Goal: Transaction & Acquisition: Purchase product/service

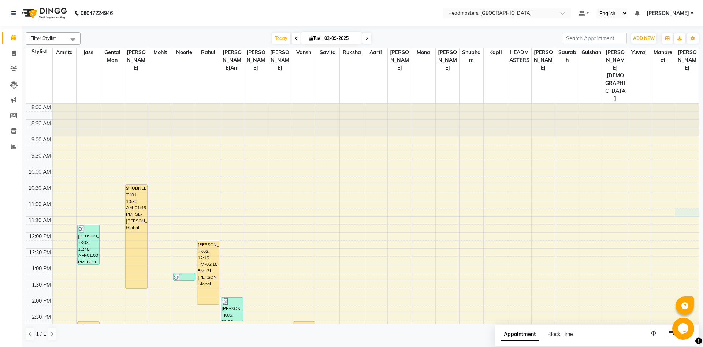
click at [681, 181] on div "8:00 AM 8:30 AM 9:00 AM 9:30 AM 10:00 AM 10:30 AM 11:00 AM 11:30 AM 12:00 PM 12…" at bounding box center [362, 329] width 673 height 451
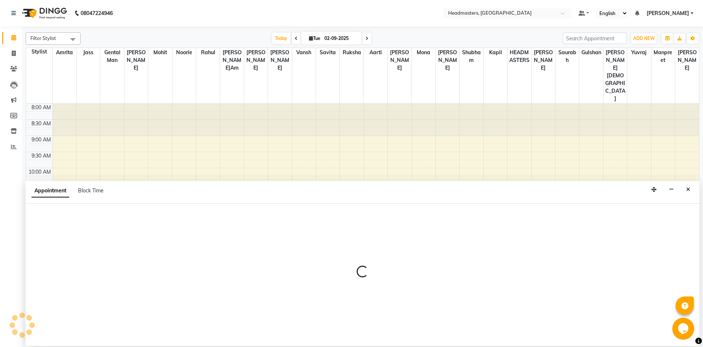
select select "89713"
select select "675"
select select "tentative"
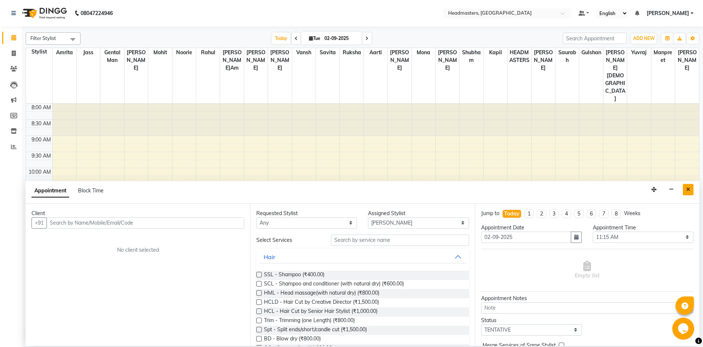
click at [690, 190] on icon "Close" at bounding box center [688, 189] width 4 height 5
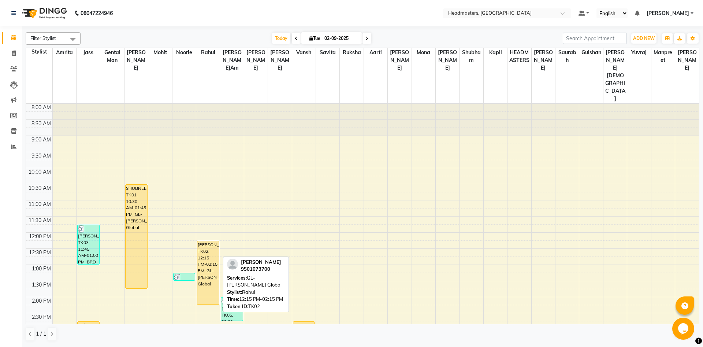
click at [210, 258] on div "[PERSON_NAME]al, TK02, 12:15 PM-02:15 PM, GL-[PERSON_NAME] Global" at bounding box center [208, 272] width 22 height 63
select select "1"
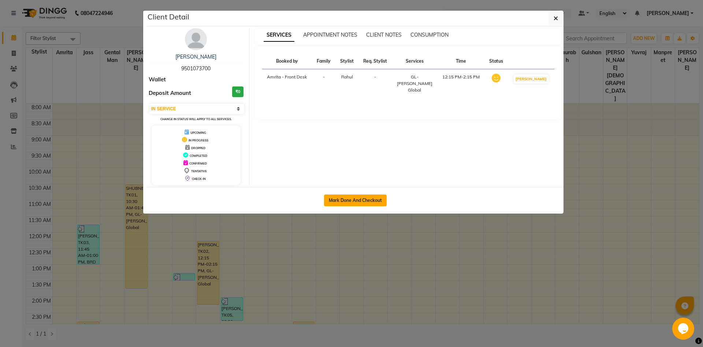
click at [374, 199] on button "Mark Done And Checkout" at bounding box center [355, 200] width 63 height 12
select select "service"
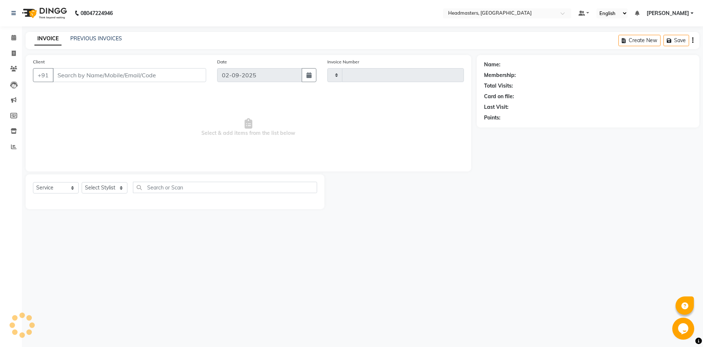
type input "5749"
select select "7130"
type input "9501073700"
select select "60725"
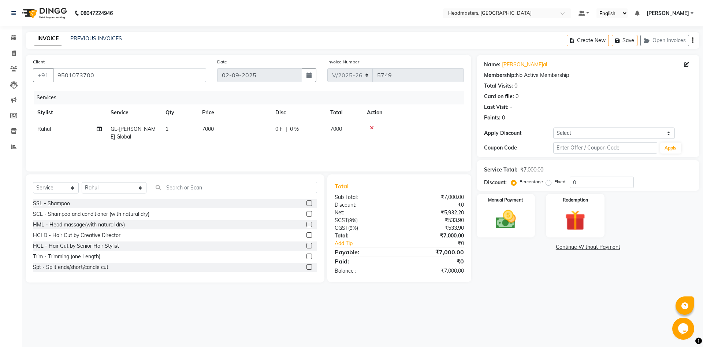
click at [280, 130] on span "0 F" at bounding box center [278, 129] width 7 height 8
select select "60725"
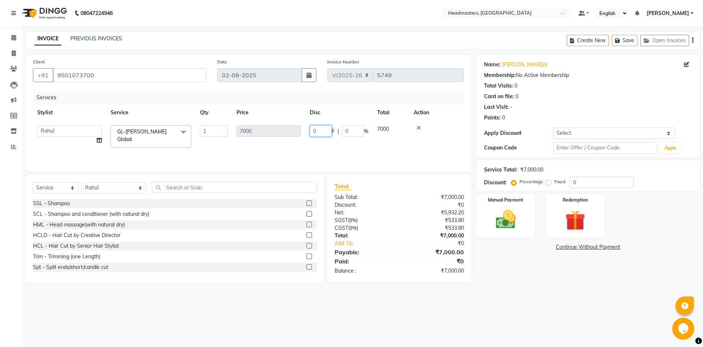
click at [318, 131] on input "0" at bounding box center [321, 130] width 22 height 11
click at [319, 131] on input "0" at bounding box center [321, 130] width 22 height 11
type input "2000"
click at [157, 187] on input "text" at bounding box center [234, 187] width 165 height 11
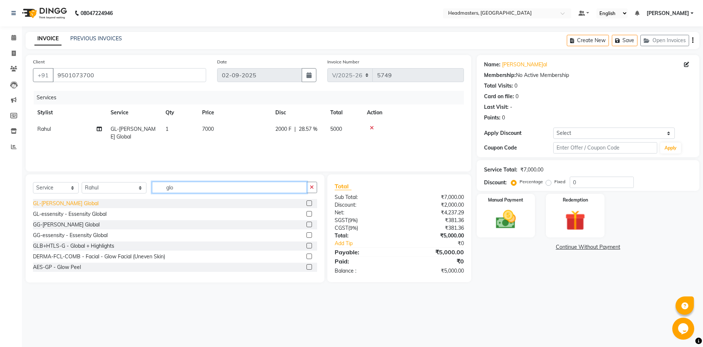
type input "glo"
click at [77, 204] on div "GL-[PERSON_NAME] Global" at bounding box center [66, 204] width 66 height 8
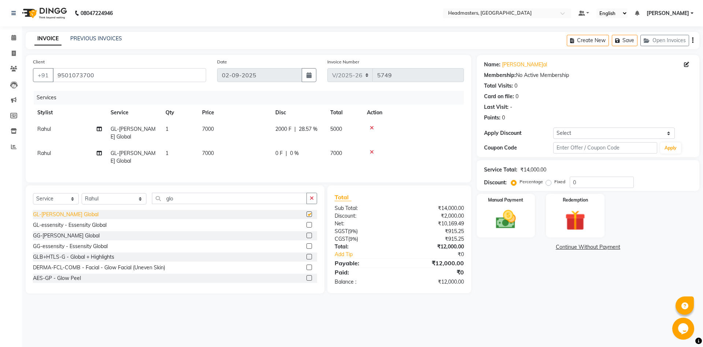
checkbox input "false"
click at [279, 153] on span "0 F" at bounding box center [278, 153] width 7 height 8
select select "60725"
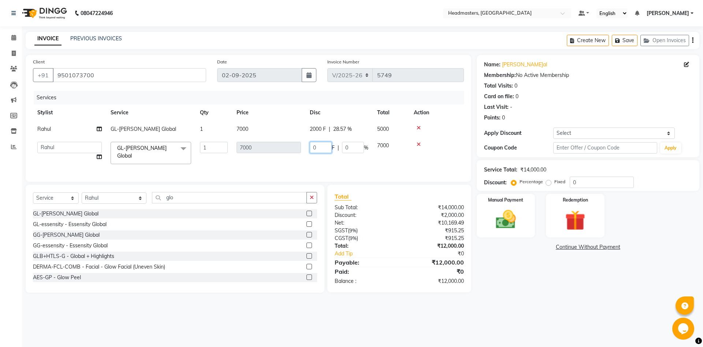
click at [316, 149] on input "0" at bounding box center [321, 147] width 22 height 11
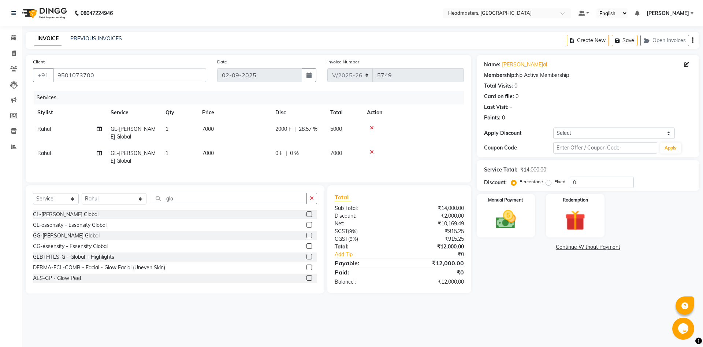
click at [145, 152] on span "GL-[PERSON_NAME] Global" at bounding box center [133, 157] width 45 height 14
select select "60725"
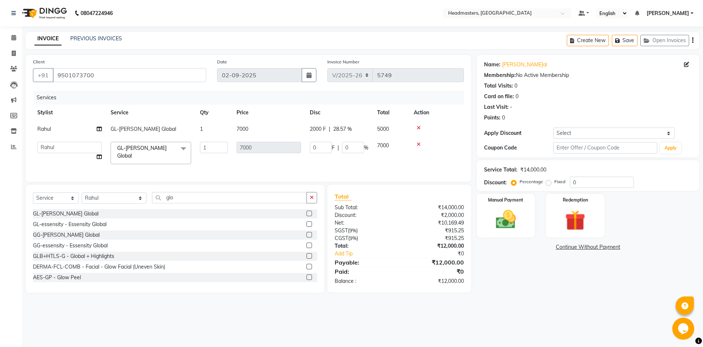
click at [177, 144] on span at bounding box center [183, 149] width 15 height 14
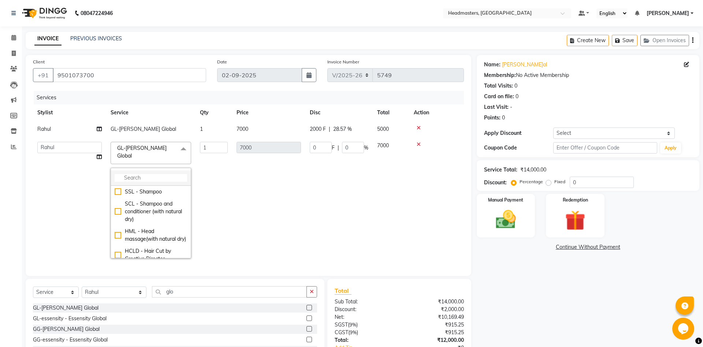
click at [167, 174] on input "multiselect-search" at bounding box center [151, 178] width 73 height 8
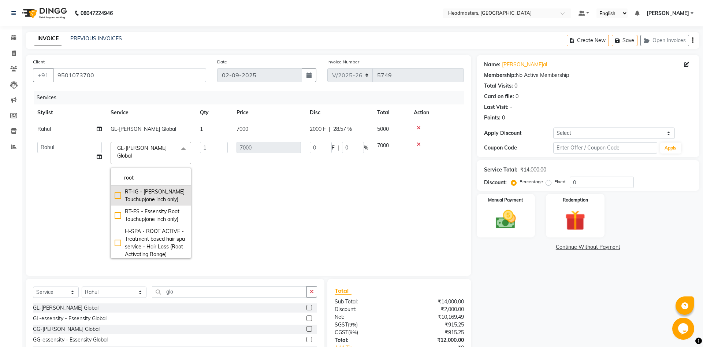
type input "root"
click at [153, 191] on div "RT-IG - [PERSON_NAME] Touchup(one inch only)" at bounding box center [151, 195] width 73 height 15
checkbox input "true"
type input "1800"
click at [279, 182] on td "1800" at bounding box center [268, 199] width 73 height 125
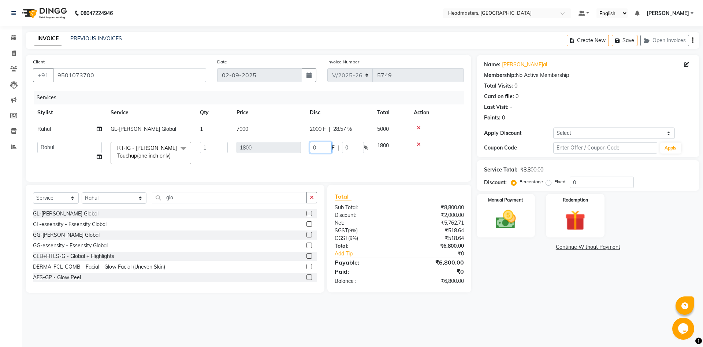
click at [318, 149] on input "0" at bounding box center [321, 147] width 22 height 11
type input "300"
click at [535, 295] on main "INVOICE PREVIOUS INVOICES Create New Save Open Invoices Client [PHONE_NUMBER] D…" at bounding box center [362, 168] width 681 height 272
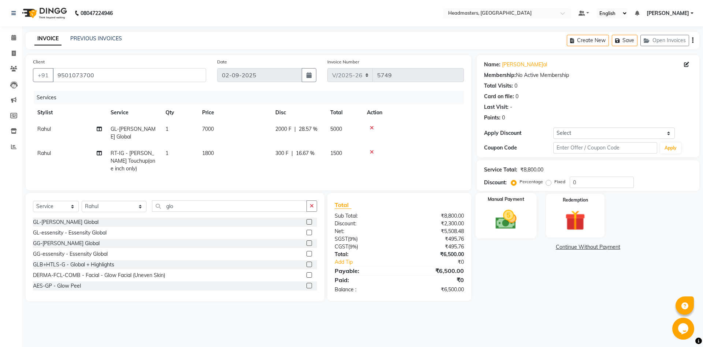
click at [520, 213] on img at bounding box center [506, 219] width 34 height 24
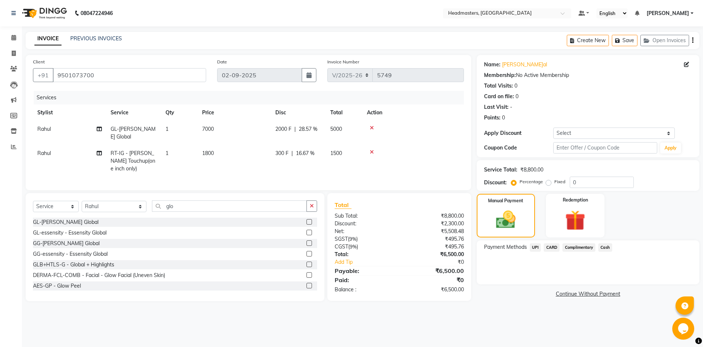
click at [45, 149] on td "Rahul" at bounding box center [69, 161] width 73 height 32
select select "60725"
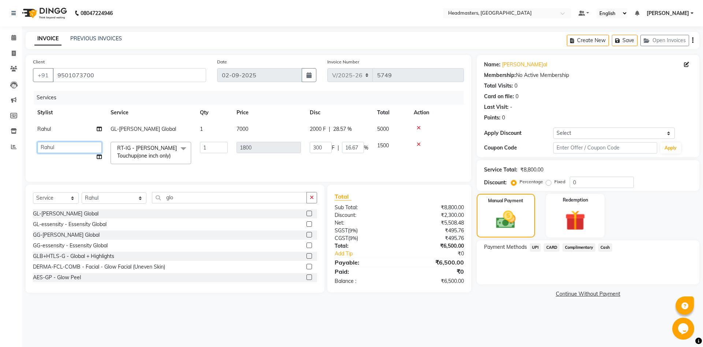
click at [37, 142] on select "[PERSON_NAME] Amrita Amrita - Front Desk [PERSON_NAME]am Gental Man Gulshan HEA…" at bounding box center [69, 147] width 64 height 11
select select "64336"
click at [238, 325] on div "08047224946 Select Location × Headmasters, [GEOGRAPHIC_DATA] Default Panel My P…" at bounding box center [351, 173] width 703 height 347
click at [603, 248] on span "Cash" at bounding box center [605, 247] width 14 height 8
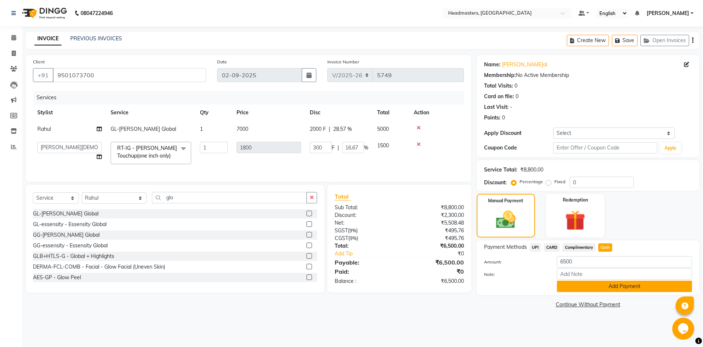
click at [613, 288] on button "Add Payment" at bounding box center [624, 286] width 135 height 11
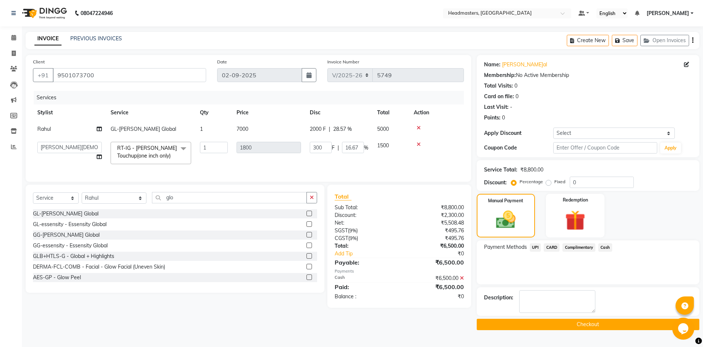
click at [570, 325] on button "Checkout" at bounding box center [588, 324] width 223 height 11
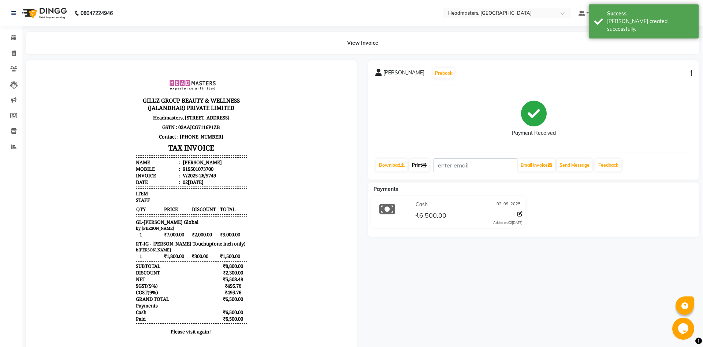
click at [419, 161] on link "Print" at bounding box center [419, 165] width 21 height 12
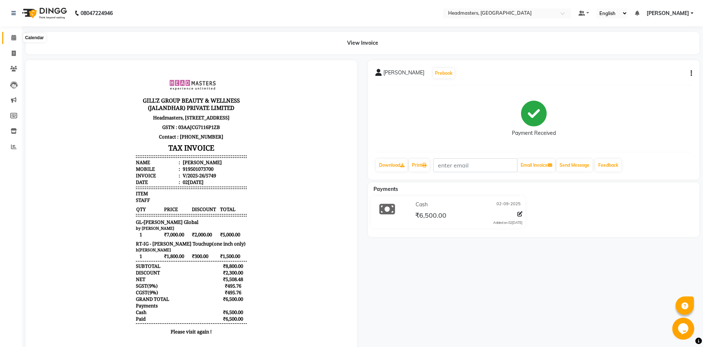
click at [9, 37] on span at bounding box center [13, 38] width 13 height 8
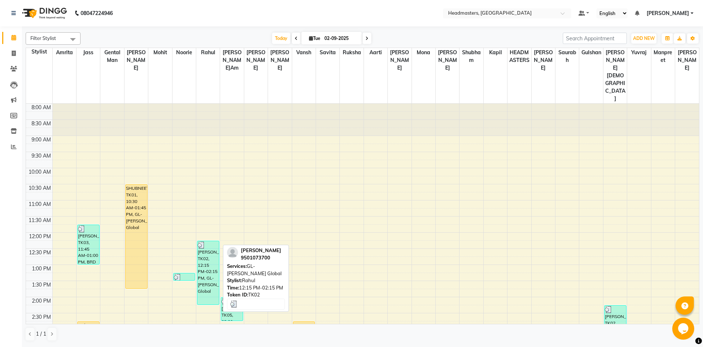
click at [208, 241] on div "[PERSON_NAME]al, TK02, 12:15 PM-02:15 PM, GL-[PERSON_NAME] Global" at bounding box center [208, 272] width 22 height 63
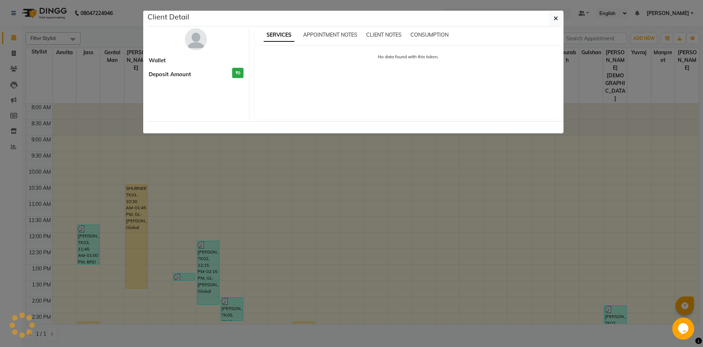
select select "3"
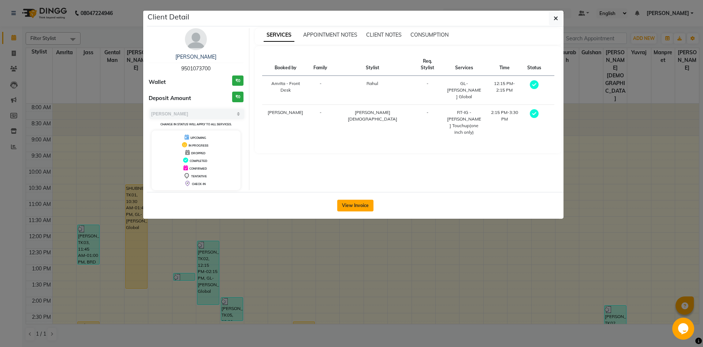
click at [343, 202] on button "View Invoice" at bounding box center [355, 206] width 36 height 12
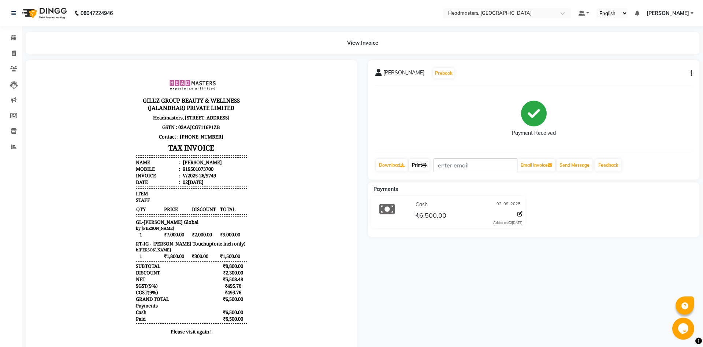
click at [419, 164] on link "Print" at bounding box center [419, 165] width 21 height 12
click at [415, 168] on link "Print" at bounding box center [419, 165] width 21 height 12
click at [14, 37] on icon at bounding box center [13, 37] width 5 height 5
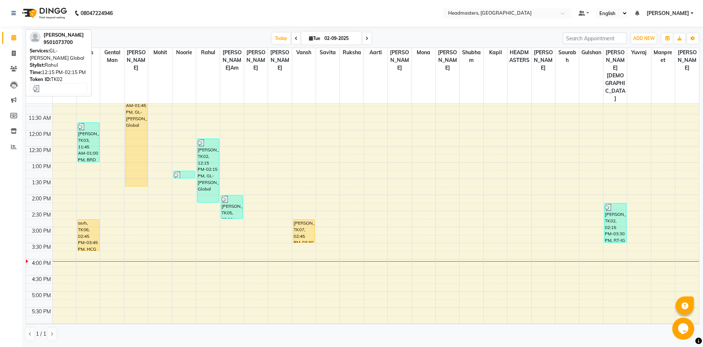
scroll to position [67, 0]
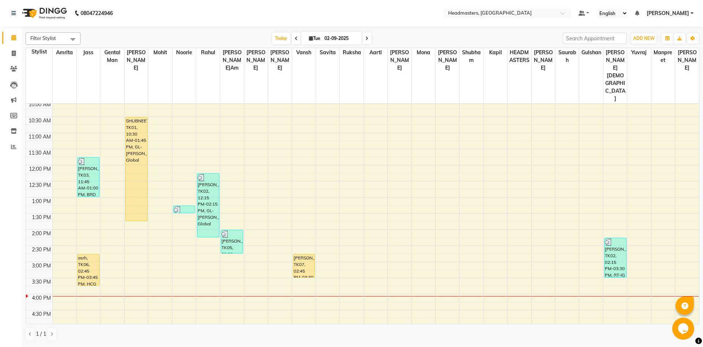
click at [138, 209] on div "8:00 AM 8:30 AM 9:00 AM 9:30 AM 10:00 AM 10:30 AM 11:00 AM 11:30 AM 12:00 PM 12…" at bounding box center [362, 261] width 673 height 451
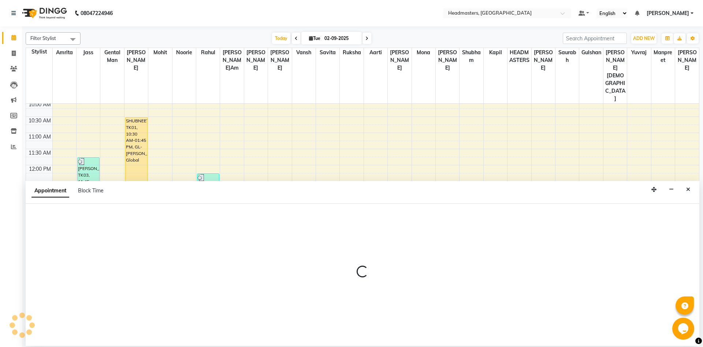
select select "60721"
select select "tentative"
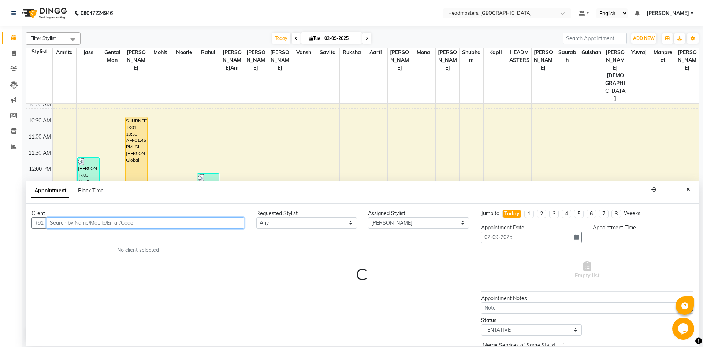
select select "855"
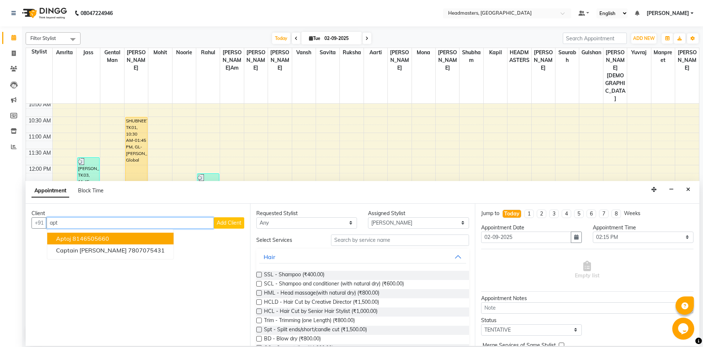
click at [69, 236] on span "aptoj" at bounding box center [63, 238] width 15 height 7
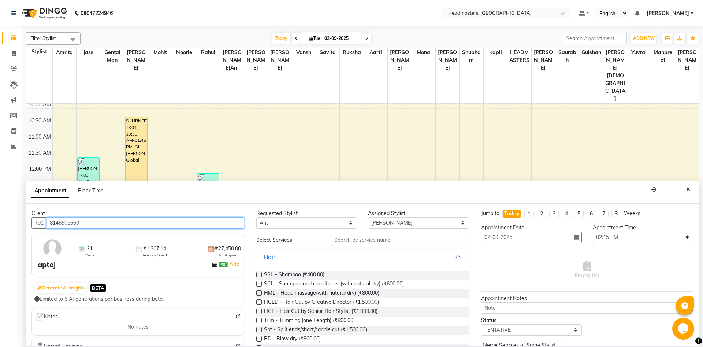
type input "8146505660"
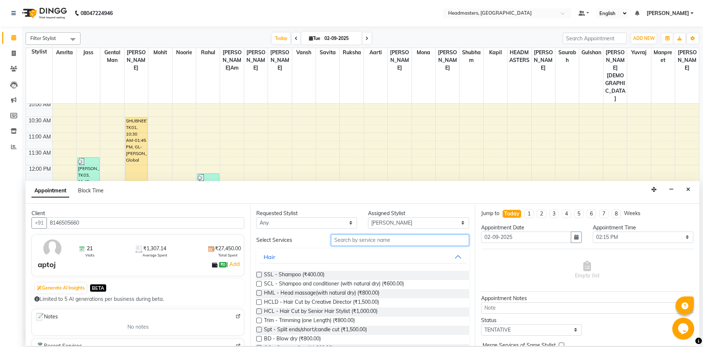
click at [388, 242] on input "text" at bounding box center [400, 239] width 138 height 11
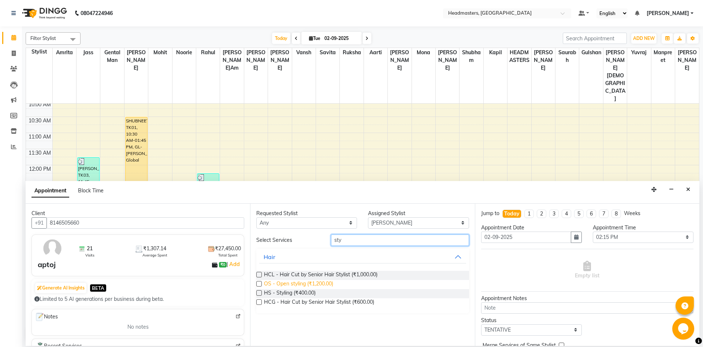
type input "sty"
click at [320, 281] on span "OS - Open styling (₹1,200.00)" at bounding box center [298, 284] width 69 height 9
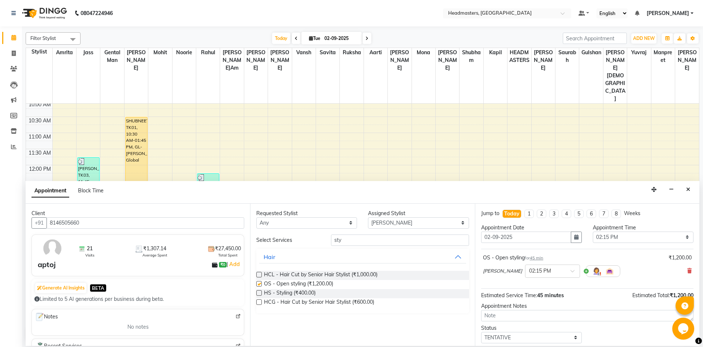
checkbox input "false"
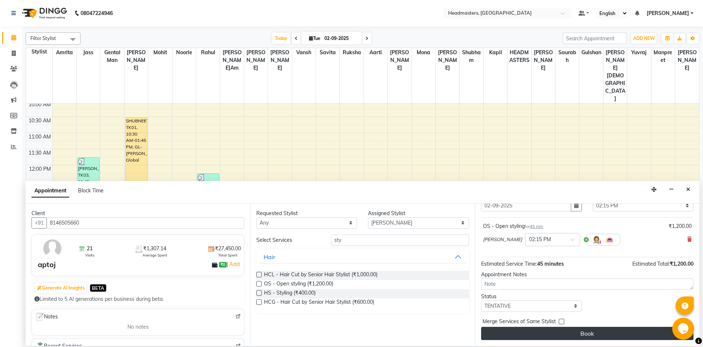
click at [513, 332] on button "Book" at bounding box center [587, 333] width 212 height 13
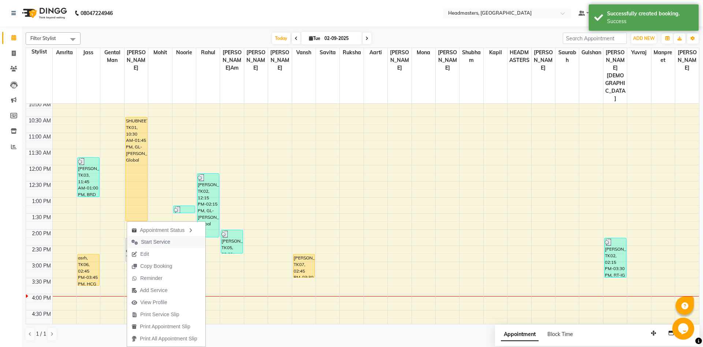
click at [163, 244] on span "Start Service" at bounding box center [155, 242] width 29 height 8
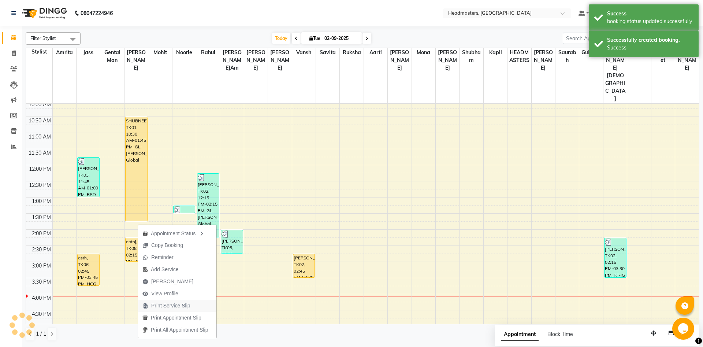
click at [170, 305] on span "Print Service Slip" at bounding box center [170, 306] width 39 height 8
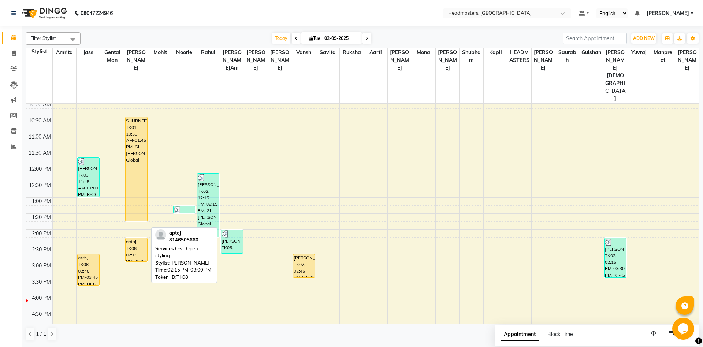
click at [127, 238] on div "aptoj, TK08, 02:15 PM-03:00 PM, OS - Open styling" at bounding box center [137, 249] width 22 height 23
select select "1"
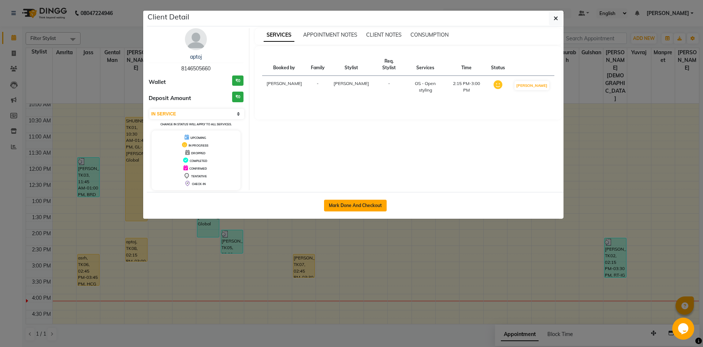
click at [362, 205] on button "Mark Done And Checkout" at bounding box center [355, 206] width 63 height 12
select select "service"
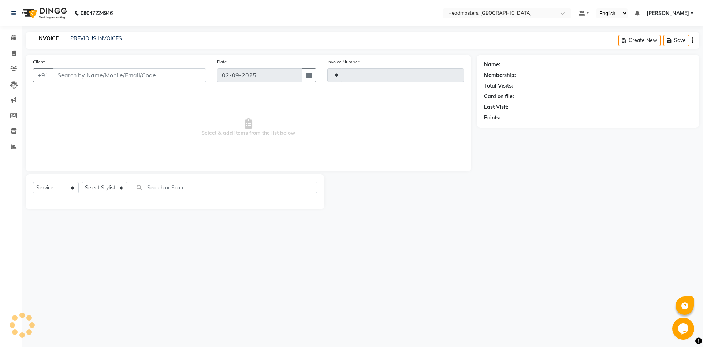
type input "5750"
select select "7130"
type input "8146505660"
select select "60721"
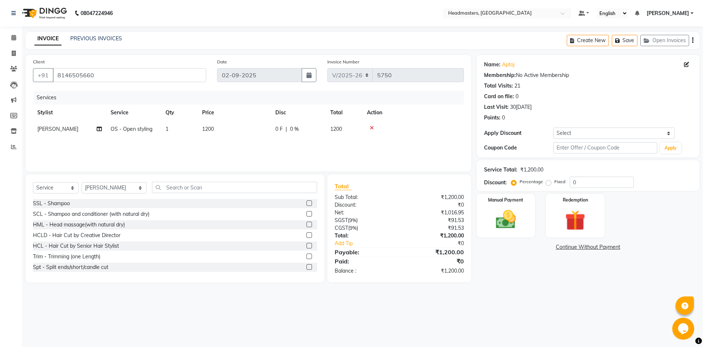
click at [126, 132] on span "OS - Open styling" at bounding box center [132, 129] width 42 height 7
select select "60721"
click at [132, 133] on span "OS - Open styling" at bounding box center [138, 131] width 42 height 7
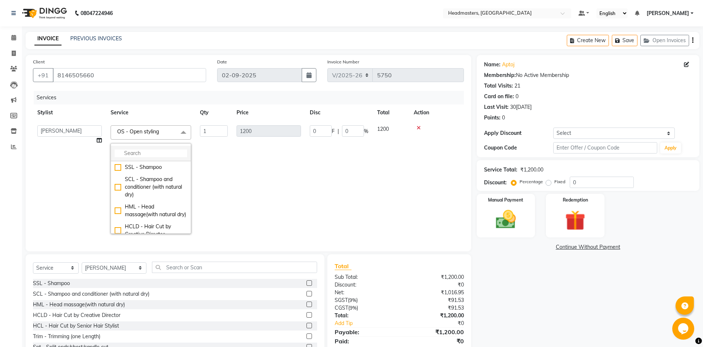
click at [153, 157] on input "multiselect-search" at bounding box center [151, 153] width 73 height 8
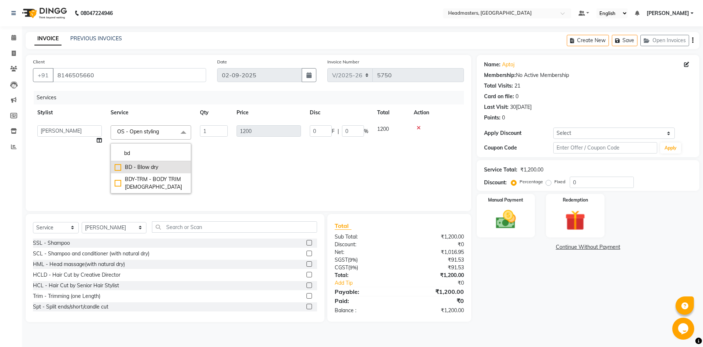
type input "bd"
click at [132, 166] on div "BD - Blow dry" at bounding box center [151, 167] width 73 height 8
checkbox input "true"
type input "800"
click at [295, 174] on td "800" at bounding box center [268, 159] width 73 height 77
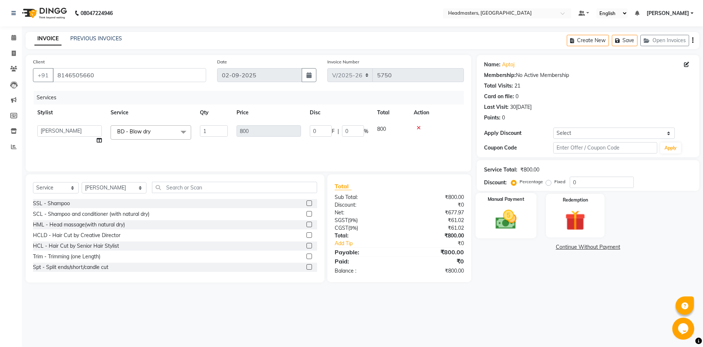
click at [521, 205] on div "Manual Payment" at bounding box center [505, 215] width 61 height 45
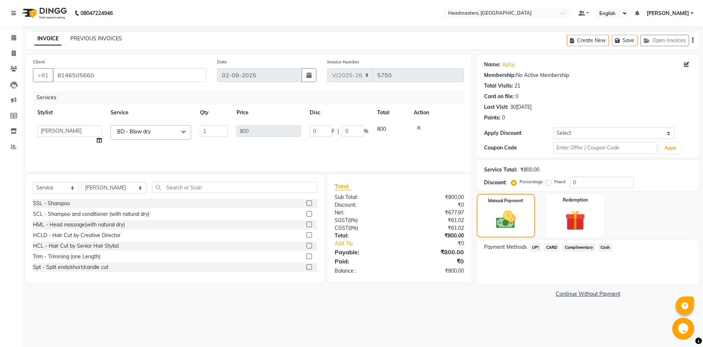
click at [601, 247] on span "Cash" at bounding box center [605, 247] width 14 height 8
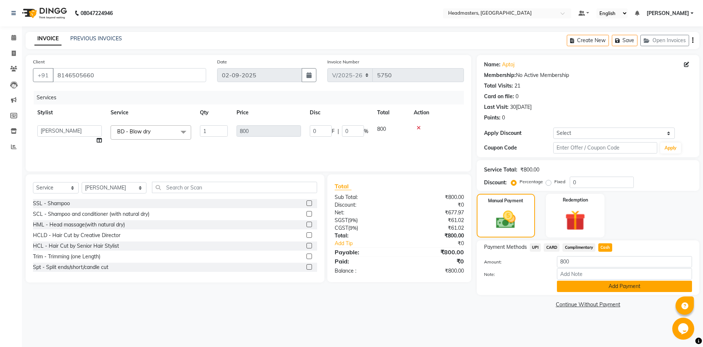
click at [611, 286] on button "Add Payment" at bounding box center [624, 286] width 135 height 11
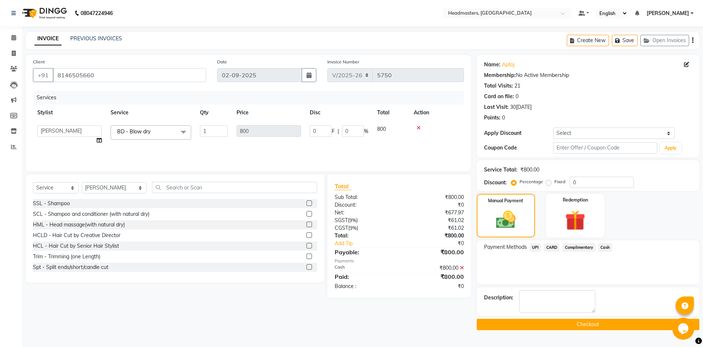
click at [547, 324] on button "Checkout" at bounding box center [588, 324] width 223 height 11
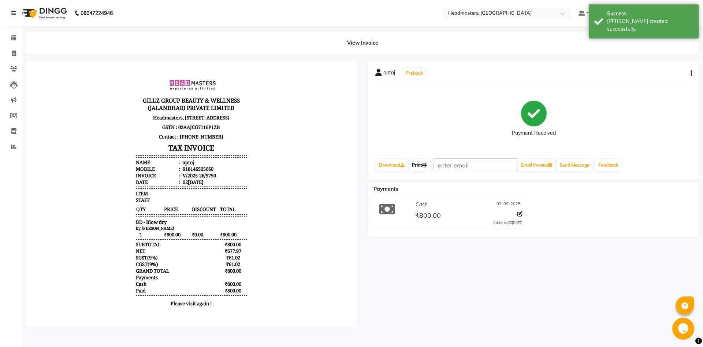
click at [423, 167] on link "Print" at bounding box center [419, 165] width 21 height 12
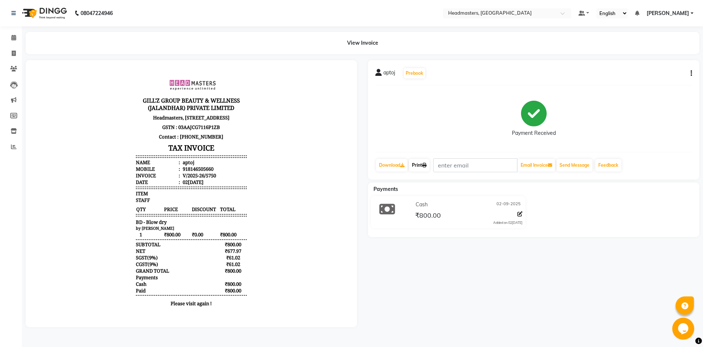
click at [424, 163] on link "Print" at bounding box center [419, 165] width 21 height 12
click at [4, 32] on link "Calendar" at bounding box center [11, 38] width 18 height 12
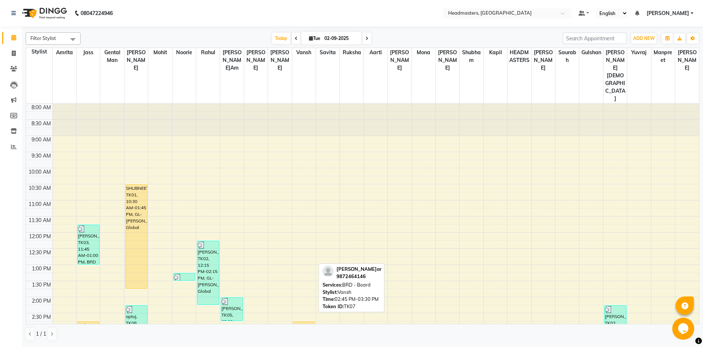
click at [303, 322] on div "[PERSON_NAME]ar, TK07, 02:45 PM-03:30 PM, BRD [PERSON_NAME]rd" at bounding box center [304, 333] width 22 height 23
select select "1"
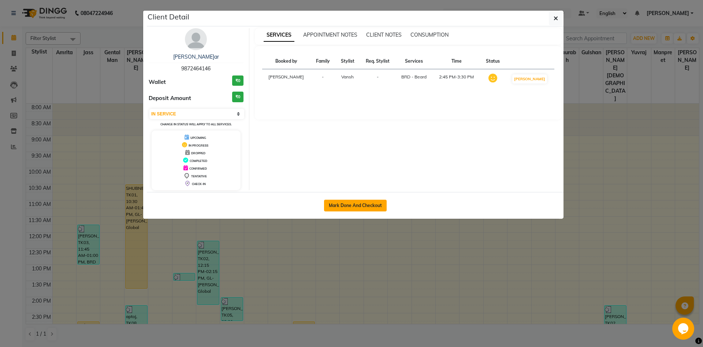
click at [358, 202] on button "Mark Done And Checkout" at bounding box center [355, 206] width 63 height 12
select select "service"
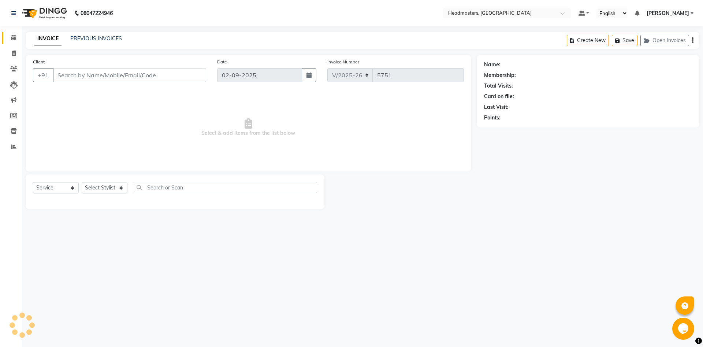
type input "9872464146"
select select "60730"
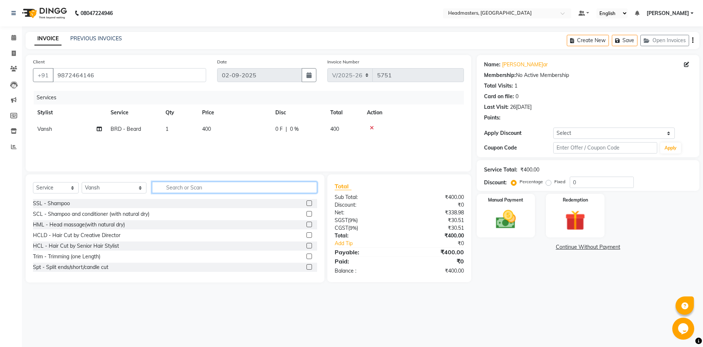
click at [233, 186] on input "text" at bounding box center [234, 187] width 165 height 11
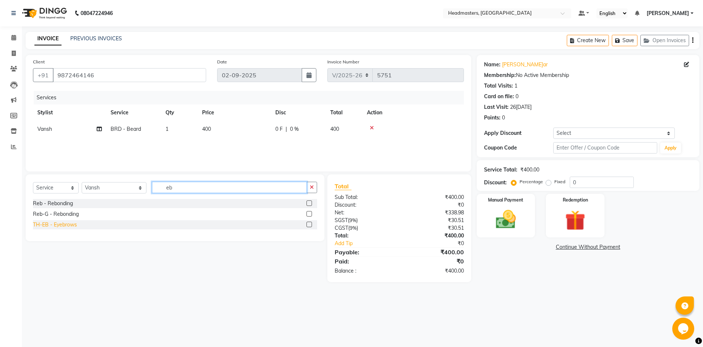
type input "eb"
click at [62, 223] on div "TH-EB - Eyebrows" at bounding box center [55, 225] width 44 height 8
checkbox input "false"
click at [496, 221] on img at bounding box center [506, 219] width 34 height 24
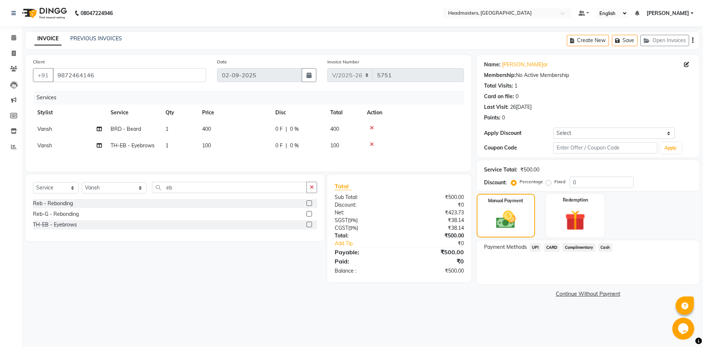
click at [608, 245] on span "Cash" at bounding box center [605, 247] width 14 height 8
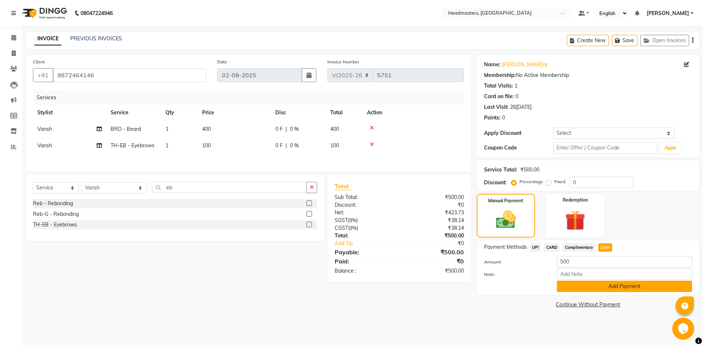
click at [589, 284] on button "Add Payment" at bounding box center [624, 286] width 135 height 11
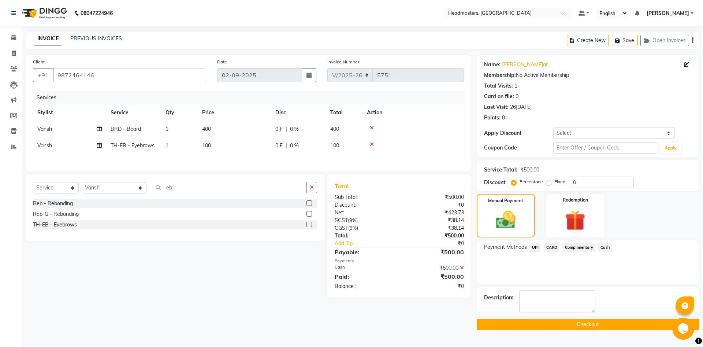
click at [581, 322] on button "Checkout" at bounding box center [588, 324] width 223 height 11
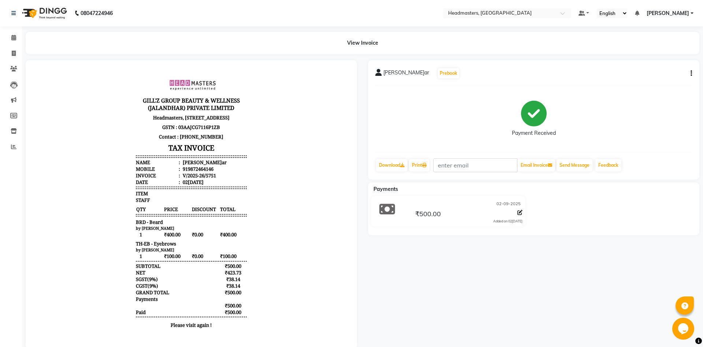
click at [690, 72] on button "button" at bounding box center [690, 74] width 4 height 8
click at [673, 68] on div "Split Service Amount" at bounding box center [655, 68] width 50 height 9
select select "60730"
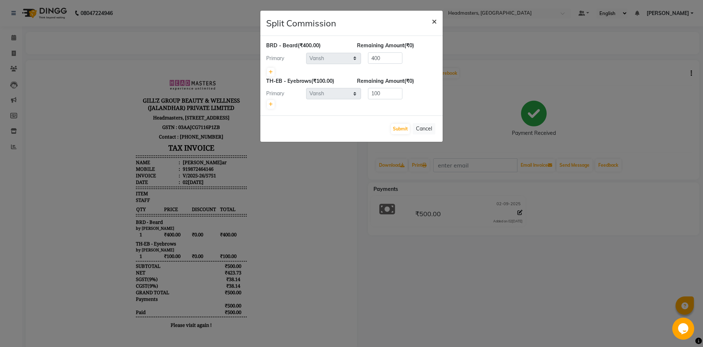
click at [434, 18] on span "×" at bounding box center [434, 20] width 5 height 11
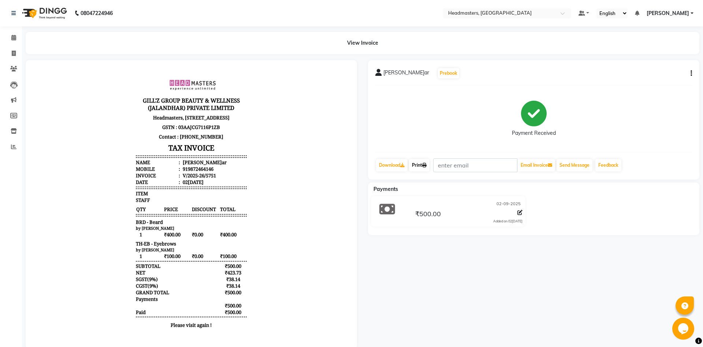
click at [419, 169] on link "Print" at bounding box center [419, 165] width 21 height 12
click at [427, 165] on icon at bounding box center [424, 165] width 4 height 4
click at [14, 41] on span at bounding box center [13, 38] width 13 height 8
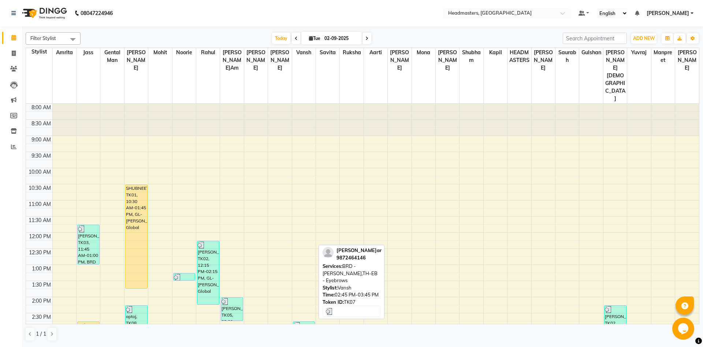
click at [315, 321] on link "[PERSON_NAME]ar, TK07, 02:45 PM-03:45 PM, BRD [PERSON_NAME]rd,TH-EB - Eyebrows" at bounding box center [304, 337] width 22 height 32
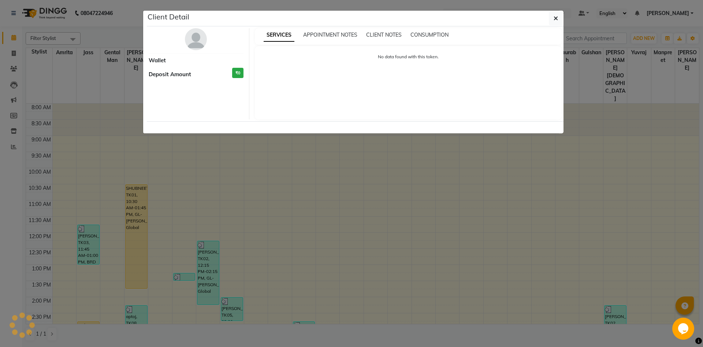
select select "3"
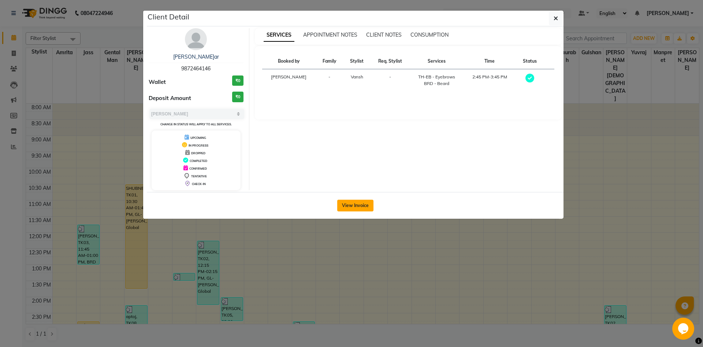
click at [362, 204] on button "View Invoice" at bounding box center [355, 206] width 36 height 12
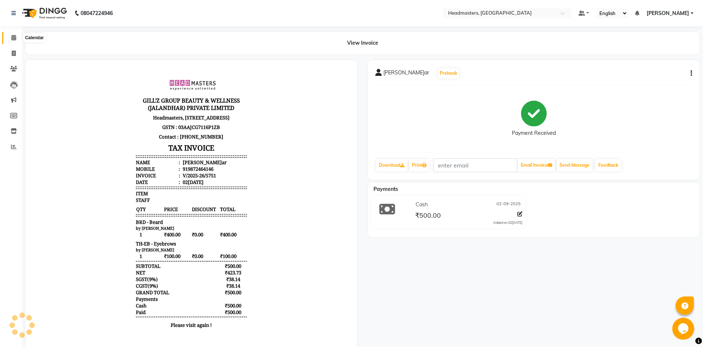
click at [10, 39] on span at bounding box center [13, 38] width 13 height 8
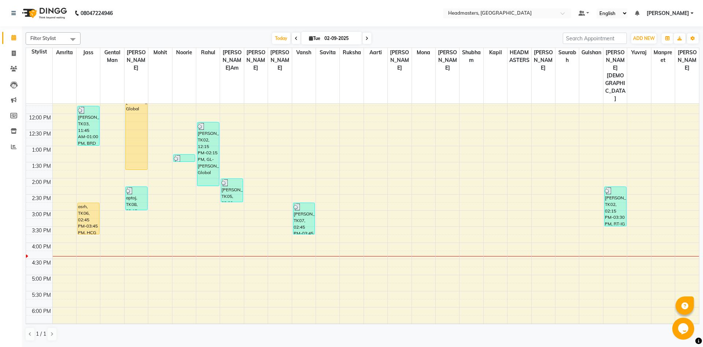
scroll to position [40, 0]
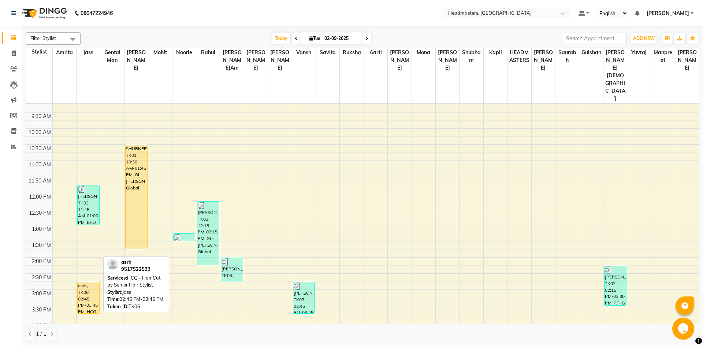
click at [97, 282] on div "asrh, TK06, 02:45 PM-03:45 PM, HCG - Hair Cut by Senior Hair Stylist" at bounding box center [89, 297] width 22 height 31
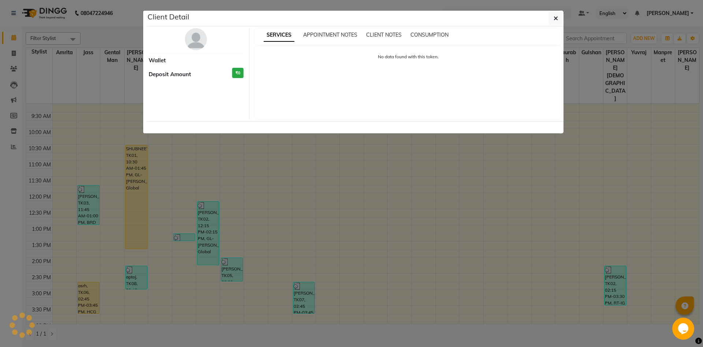
select select "1"
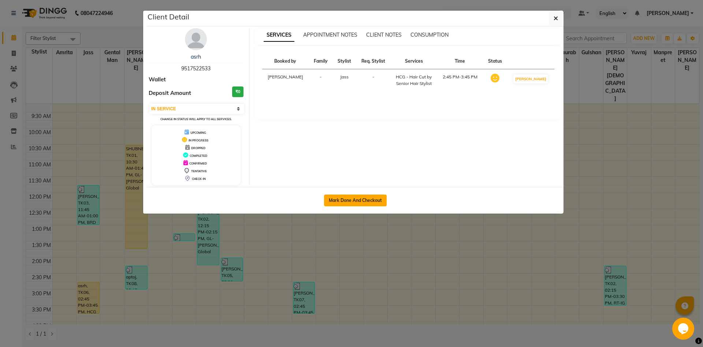
click at [364, 196] on button "Mark Done And Checkout" at bounding box center [355, 200] width 63 height 12
select select "service"
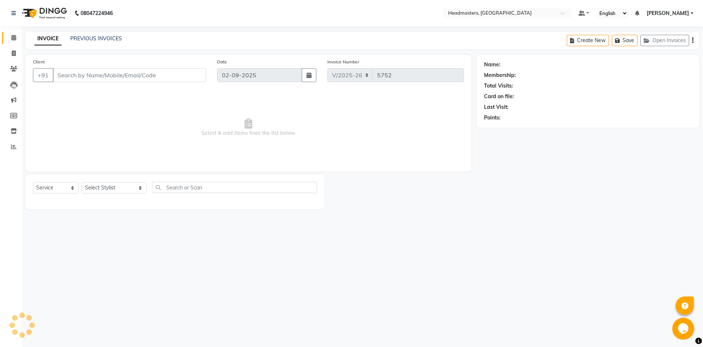
type input "9517522533"
select select "60714"
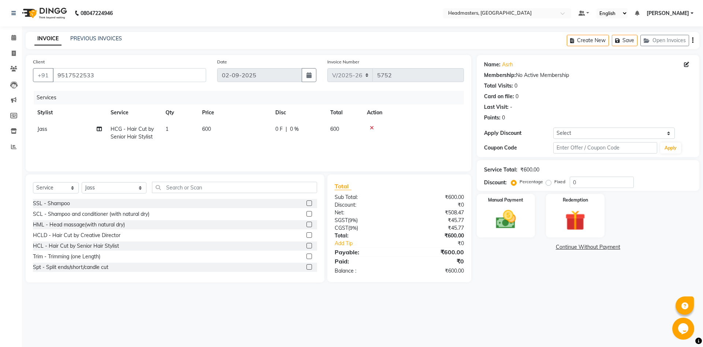
click at [280, 130] on span "0 F" at bounding box center [278, 129] width 7 height 8
select select "60714"
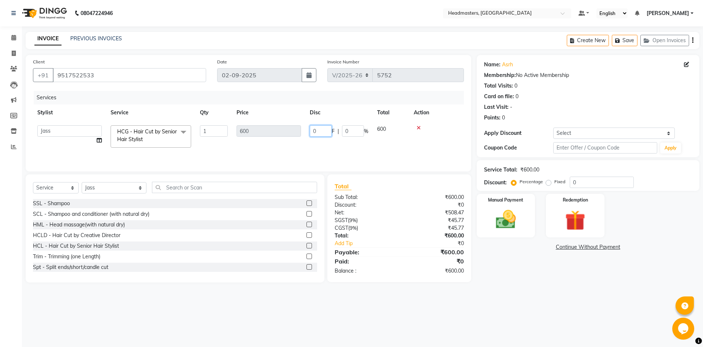
click at [318, 132] on input "0" at bounding box center [321, 130] width 22 height 11
type input "300"
click at [522, 283] on main "INVOICE PREVIOUS INVOICES Create New Save Open Invoices Client [PHONE_NUMBER] D…" at bounding box center [362, 163] width 681 height 262
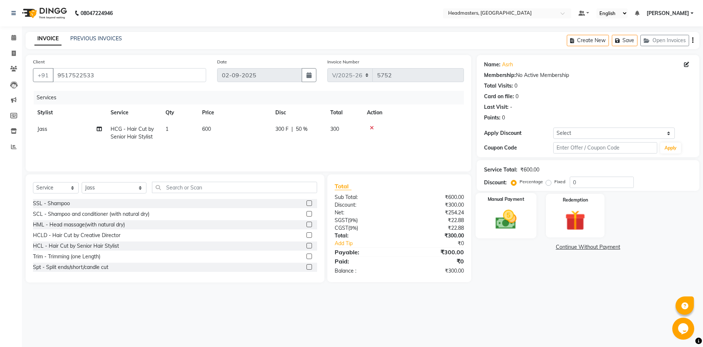
click at [525, 226] on div "Manual Payment" at bounding box center [505, 215] width 61 height 45
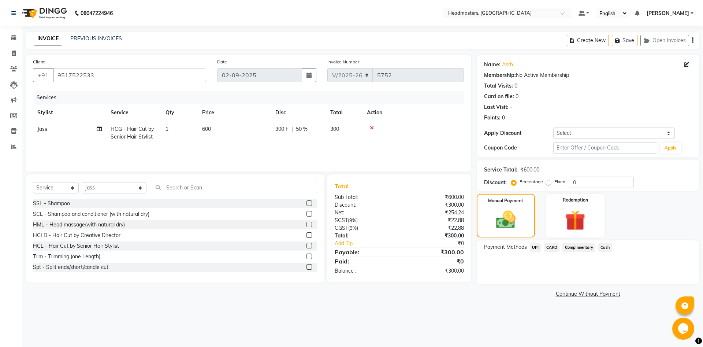
click at [605, 247] on span "Cash" at bounding box center [605, 247] width 14 height 8
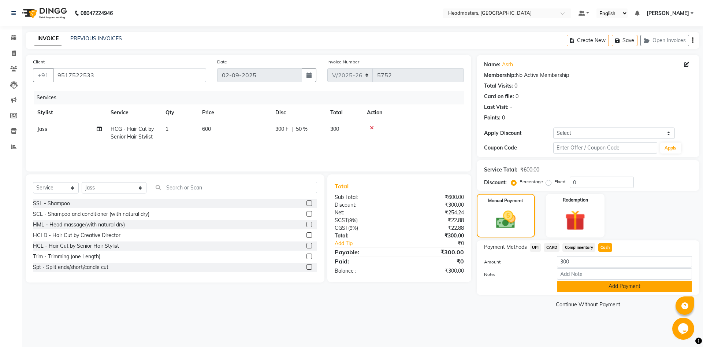
click at [576, 287] on button "Add Payment" at bounding box center [624, 286] width 135 height 11
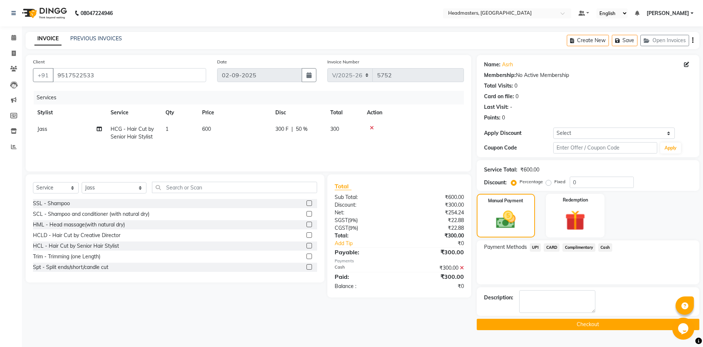
click at [565, 329] on button "Checkout" at bounding box center [588, 324] width 223 height 11
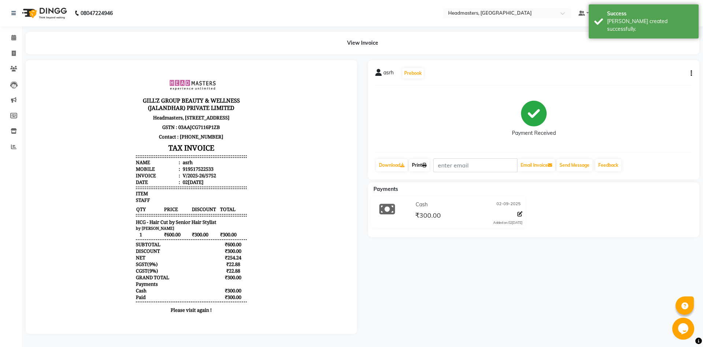
click at [430, 167] on link "Print" at bounding box center [419, 165] width 21 height 12
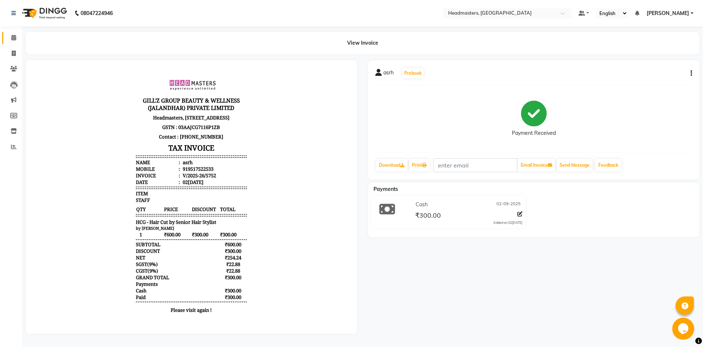
click at [11, 42] on link "Calendar" at bounding box center [11, 38] width 18 height 12
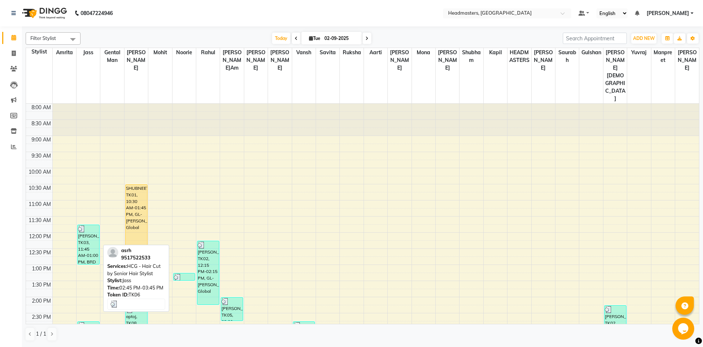
click at [84, 322] on div "asrh, TK06, 02:45 PM-03:45 PM, HCG - Hair Cut by Senior Hair Stylist" at bounding box center [89, 337] width 22 height 31
select select "3"
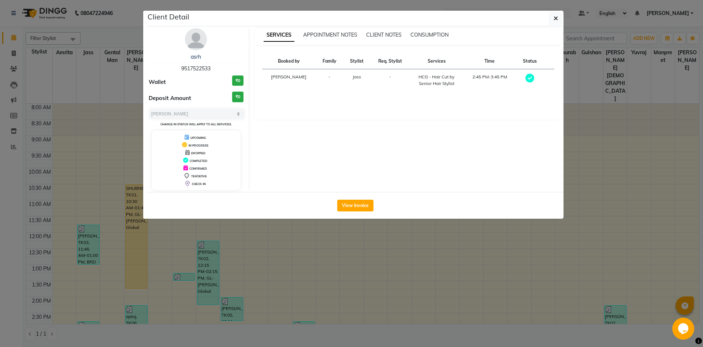
click at [353, 198] on div "View Invoice" at bounding box center [355, 205] width 417 height 27
click at [351, 202] on button "View Invoice" at bounding box center [355, 206] width 36 height 12
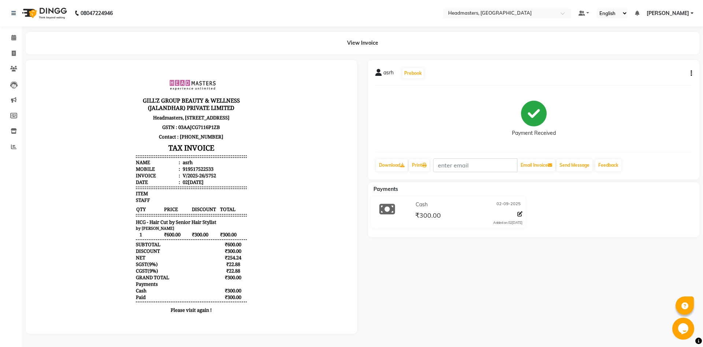
click at [421, 203] on span "Cash" at bounding box center [422, 205] width 12 height 8
click at [517, 214] on div at bounding box center [519, 215] width 8 height 10
click at [521, 214] on icon at bounding box center [520, 213] width 5 height 5
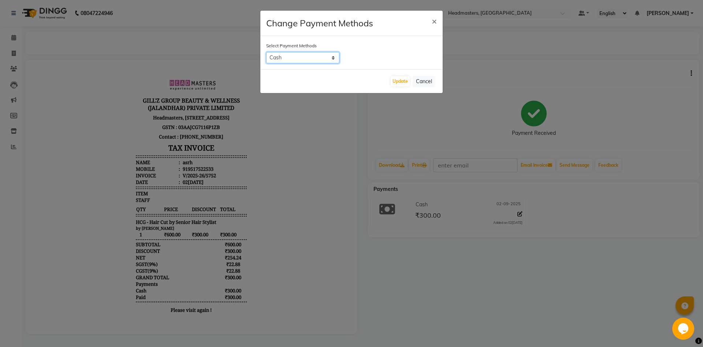
click at [321, 62] on select "UPI CARD Complimentary Cash" at bounding box center [302, 57] width 73 height 11
select select "8"
click option "UPI" at bounding box center [0, 0] width 0 height 0
click at [403, 81] on button "Update" at bounding box center [400, 81] width 19 height 10
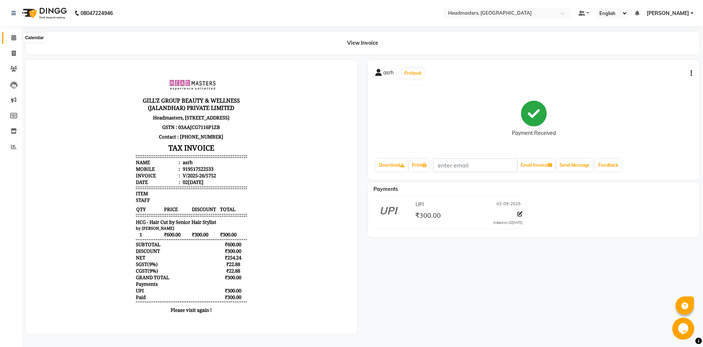
click at [10, 39] on span at bounding box center [13, 38] width 13 height 8
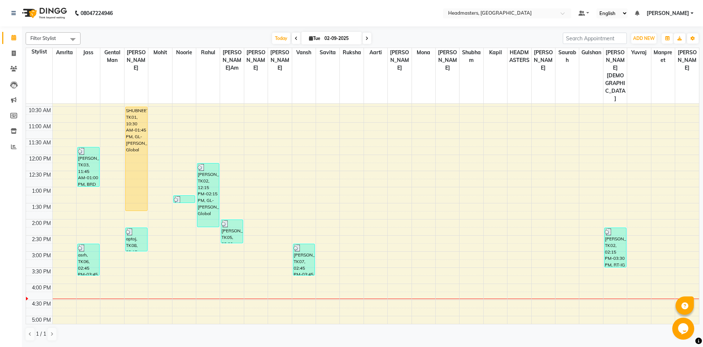
scroll to position [79, 0]
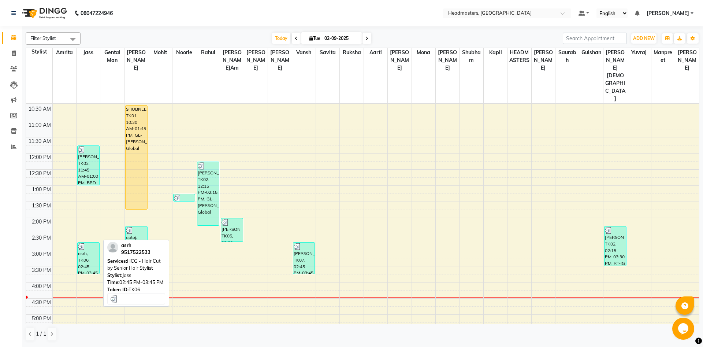
click at [84, 242] on div "asrh, TK06, 02:45 PM-03:45 PM, HCG - Hair Cut by Senior Hair Stylist" at bounding box center [89, 257] width 22 height 31
select select "3"
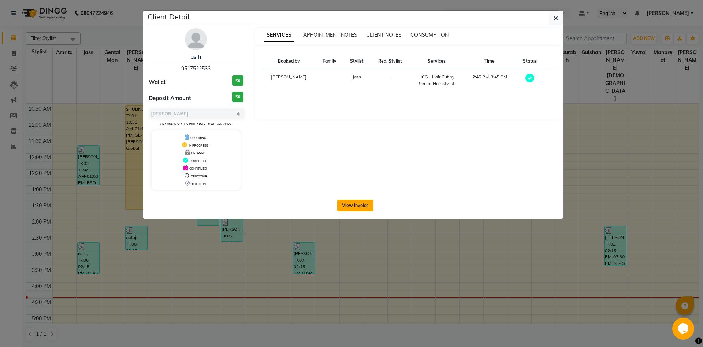
click at [363, 208] on button "View Invoice" at bounding box center [355, 206] width 36 height 12
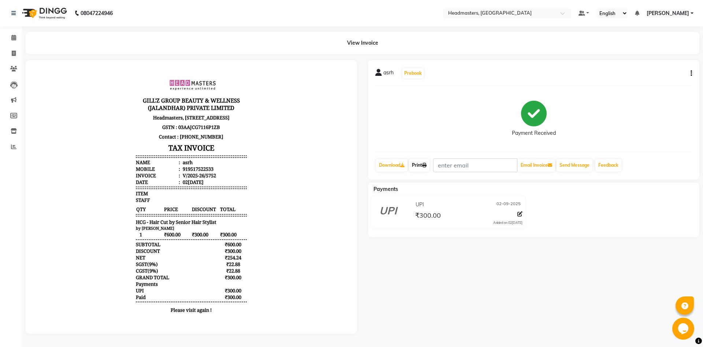
click at [423, 168] on link "Print" at bounding box center [419, 165] width 21 height 12
click at [8, 38] on span at bounding box center [13, 38] width 13 height 8
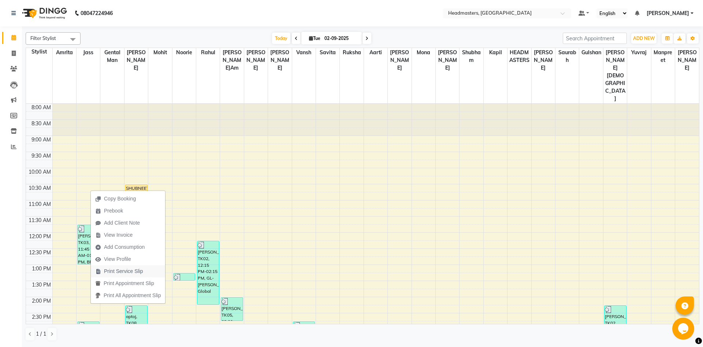
click at [133, 273] on span "Print Service Slip" at bounding box center [123, 271] width 39 height 8
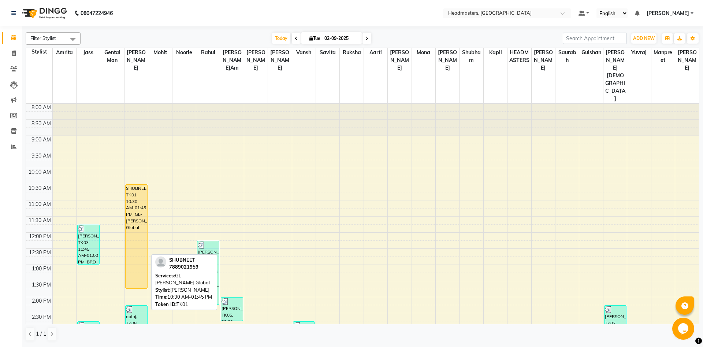
click at [139, 211] on div "SHUBNEET, TK01, 10:30 AM-01:45 PM, GL-[PERSON_NAME] Global" at bounding box center [137, 237] width 22 height 104
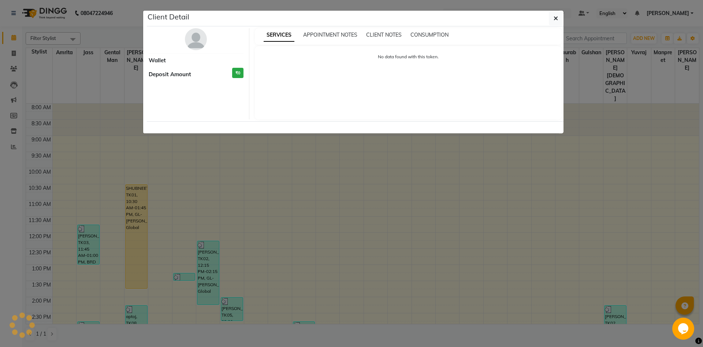
select select "1"
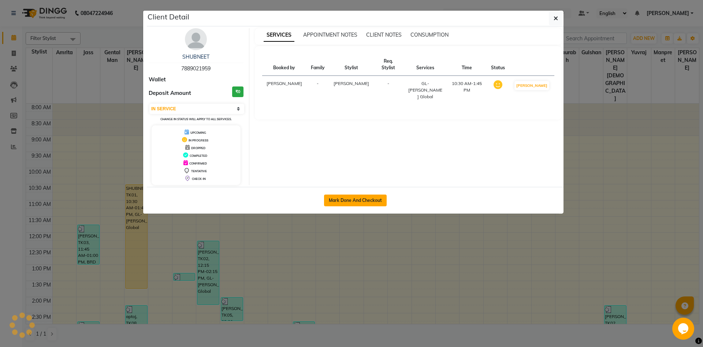
click at [370, 201] on button "Mark Done And Checkout" at bounding box center [355, 200] width 63 height 12
select select "service"
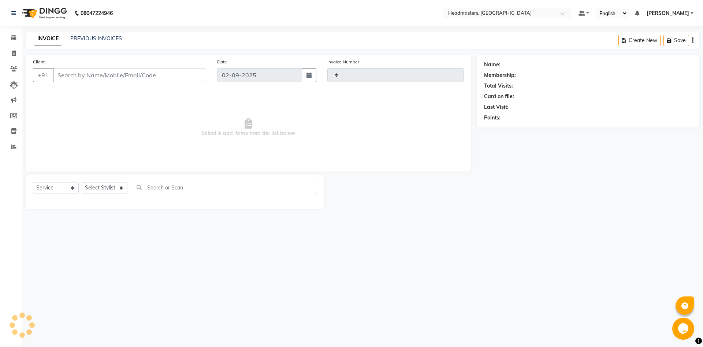
type input "5753"
select select "7130"
type input "7889021959"
select select "60721"
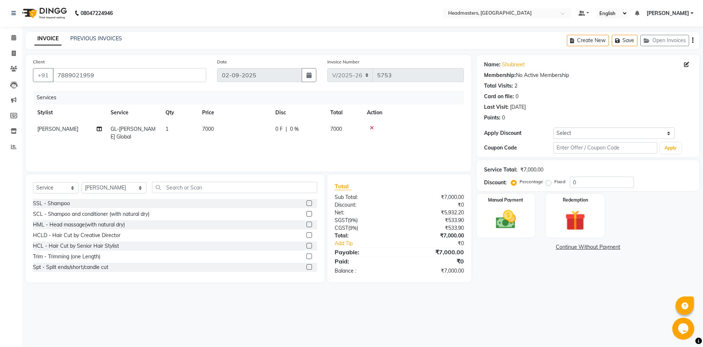
click at [147, 127] on span "GL-[PERSON_NAME] Global" at bounding box center [133, 133] width 45 height 14
select select "60721"
click at [144, 129] on span "GL-[PERSON_NAME] Global" at bounding box center [141, 135] width 49 height 14
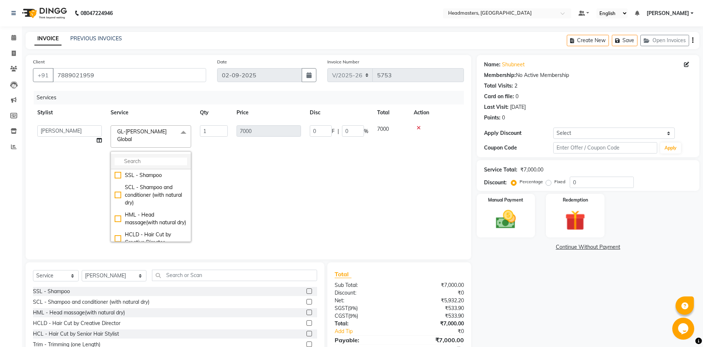
click at [151, 157] on input "multiselect-search" at bounding box center [151, 161] width 73 height 8
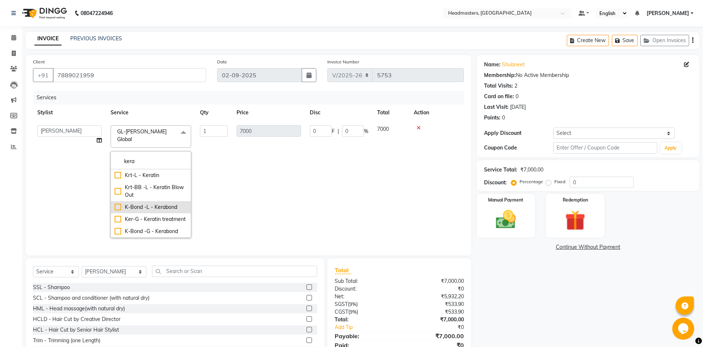
type input "kera"
click at [139, 203] on div "K-Bond -L - Kerabond" at bounding box center [151, 207] width 73 height 8
checkbox input "true"
type input "15000"
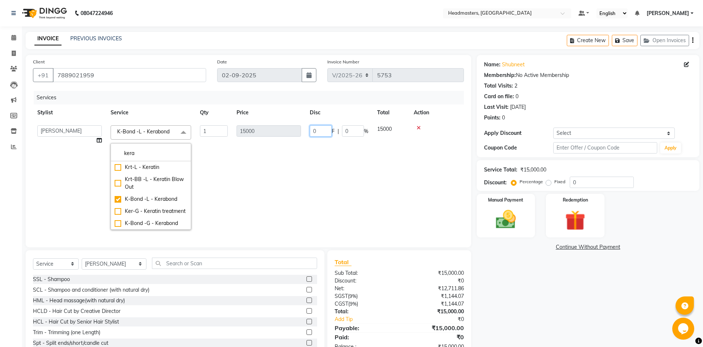
click at [317, 131] on input "0" at bounding box center [321, 130] width 22 height 11
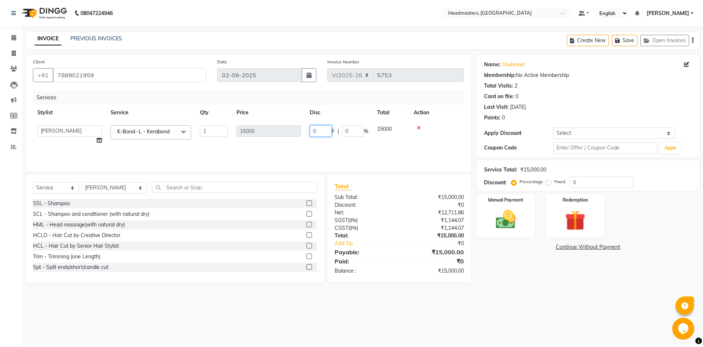
click at [317, 131] on input "0" at bounding box center [321, 130] width 22 height 11
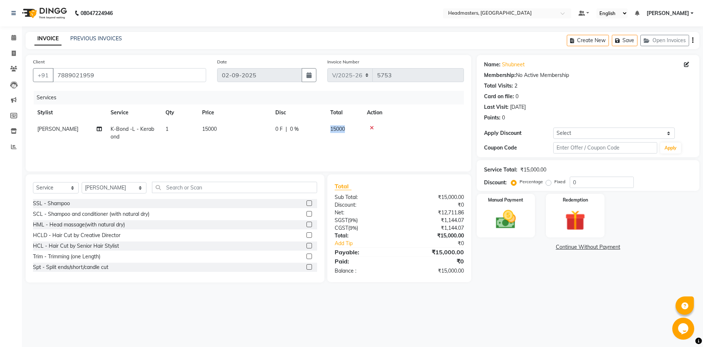
click at [353, 131] on td "15000" at bounding box center [344, 133] width 37 height 24
select select "60721"
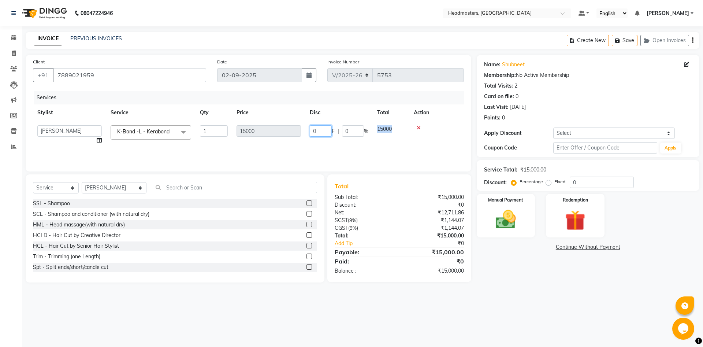
click at [316, 131] on input "0" at bounding box center [321, 130] width 22 height 11
type input "6000"
click at [500, 297] on div "08047224946 Select Location × Headmasters, [GEOGRAPHIC_DATA] Default Panel My P…" at bounding box center [351, 173] width 703 height 347
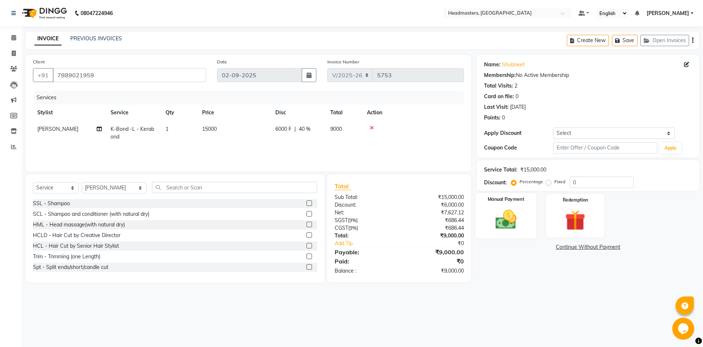
click at [506, 227] on img at bounding box center [506, 219] width 34 height 24
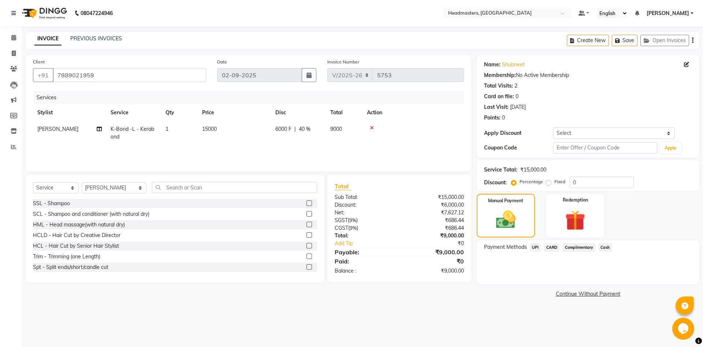
click at [605, 249] on span "Cash" at bounding box center [605, 247] width 14 height 8
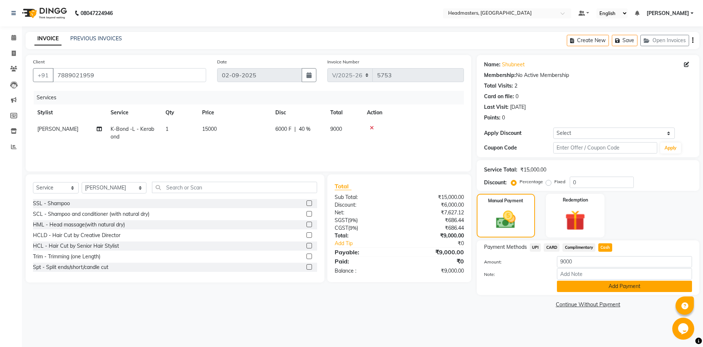
click at [595, 289] on button "Add Payment" at bounding box center [624, 286] width 135 height 11
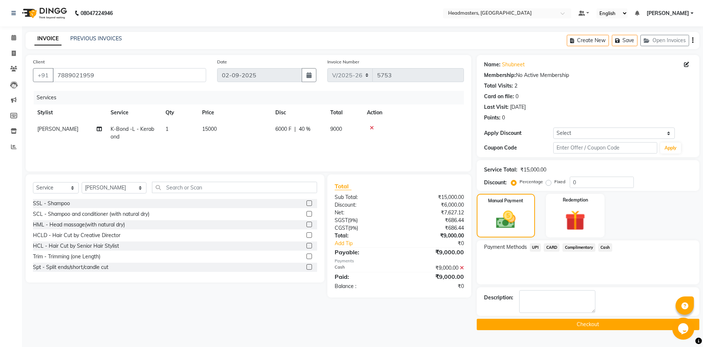
click at [568, 326] on button "Checkout" at bounding box center [588, 324] width 223 height 11
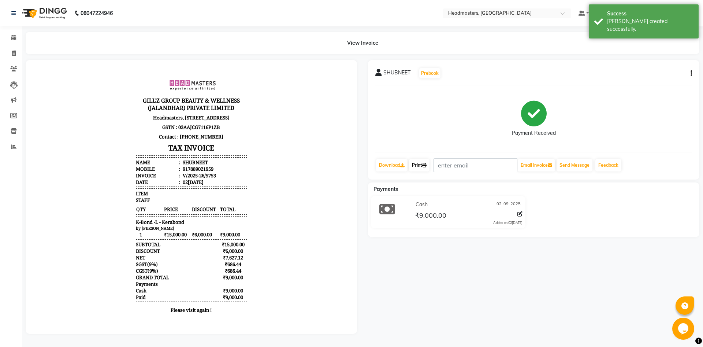
click at [415, 160] on link "Print" at bounding box center [419, 165] width 21 height 12
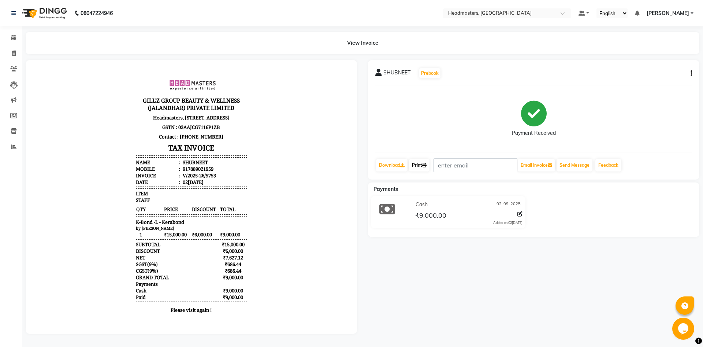
click at [416, 166] on link "Print" at bounding box center [419, 165] width 21 height 12
click at [16, 38] on icon at bounding box center [13, 37] width 5 height 5
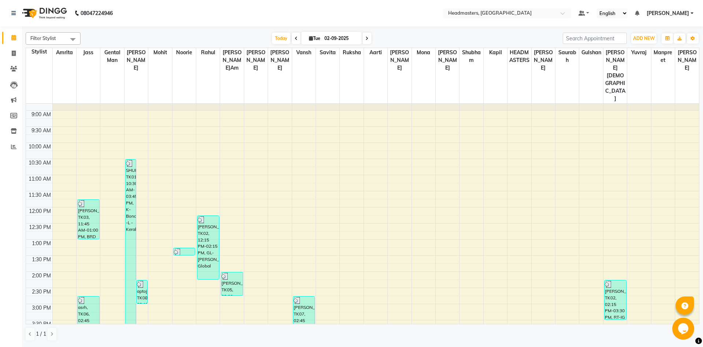
scroll to position [40, 0]
